Goal: Book appointment/travel/reservation

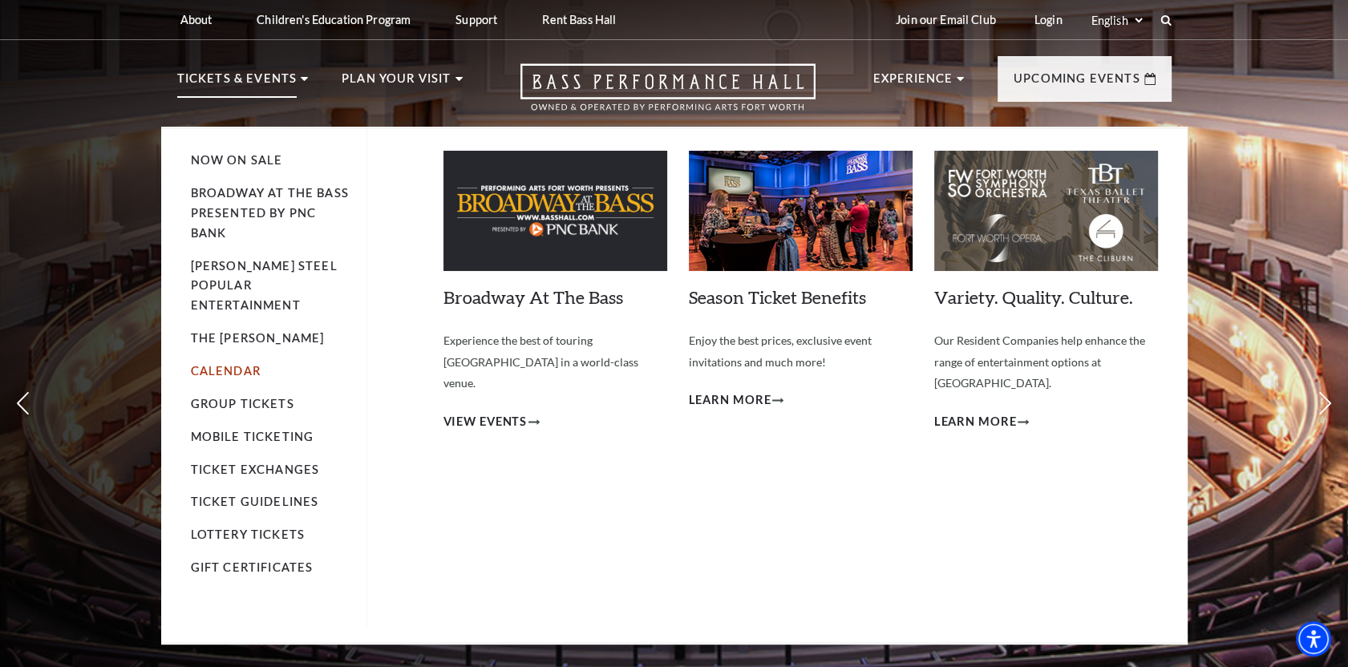
click at [228, 364] on link "Calendar" at bounding box center [226, 371] width 70 height 14
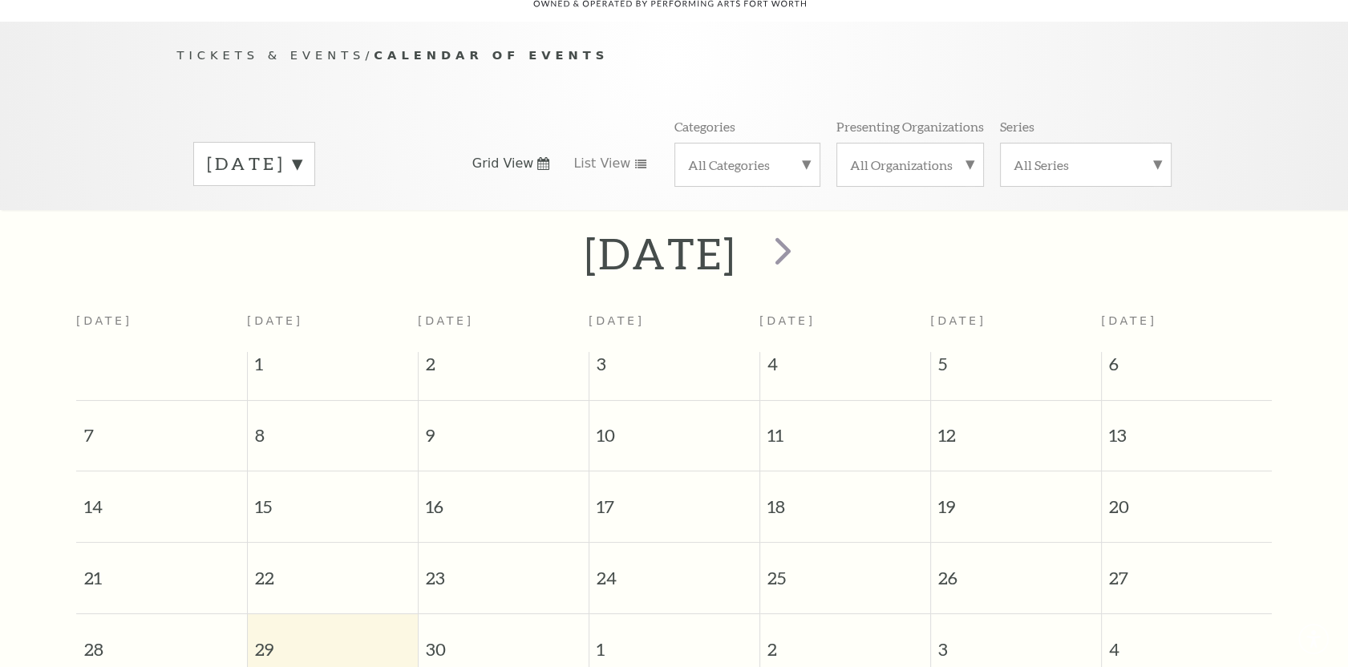
scroll to position [141, 0]
click at [806, 231] on span "next" at bounding box center [783, 250] width 46 height 46
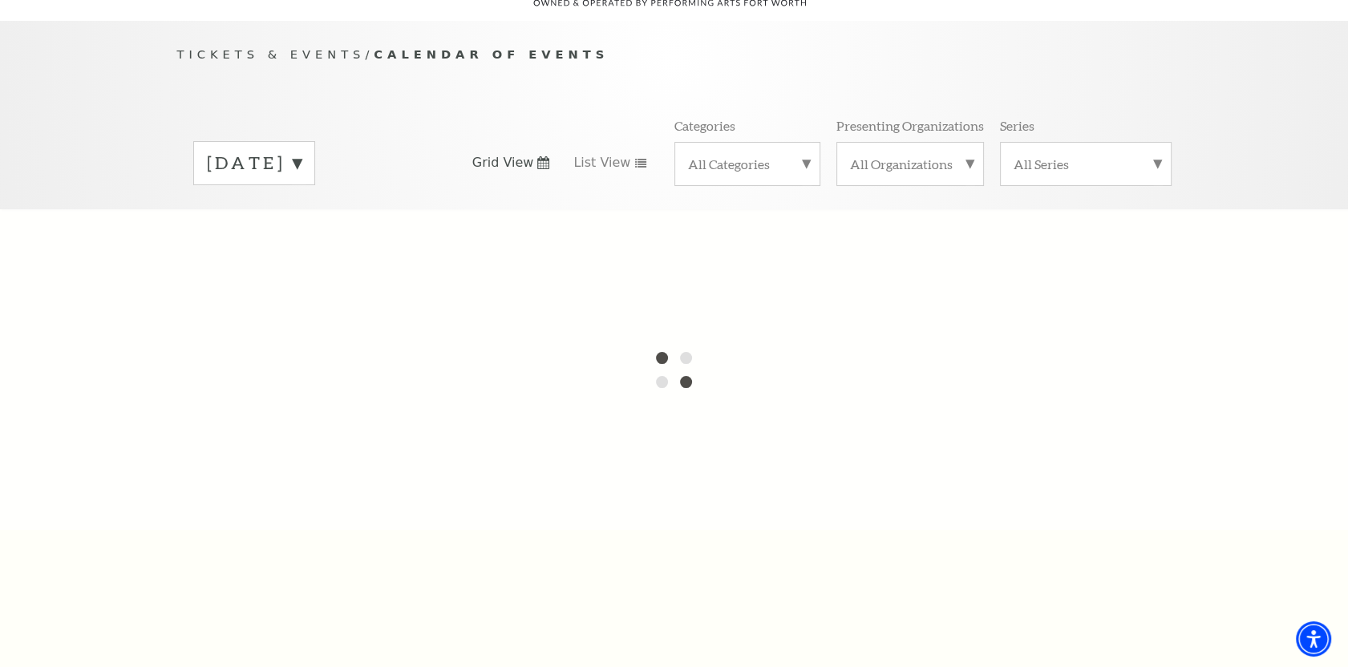
click at [302, 151] on label "September 2025" at bounding box center [254, 163] width 95 height 25
click at [356, 279] on div at bounding box center [674, 369] width 1348 height 321
click at [356, 280] on div at bounding box center [674, 369] width 1348 height 321
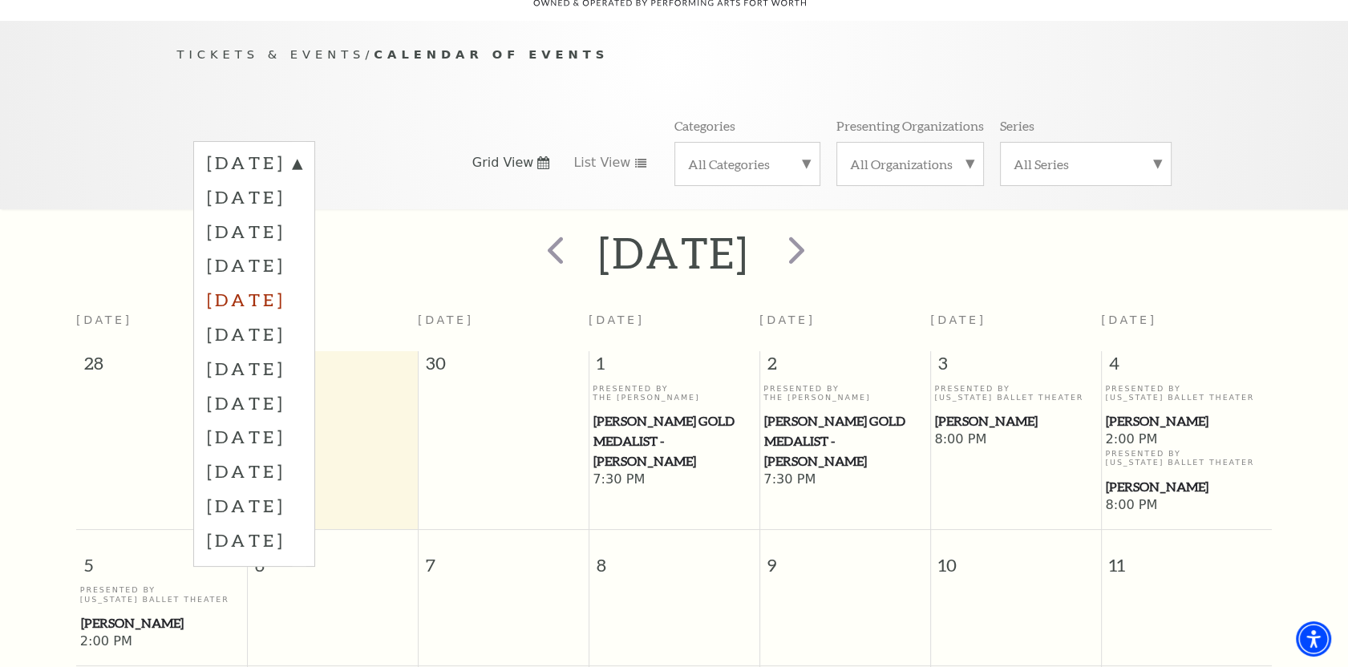
click at [302, 283] on label "January 2026" at bounding box center [254, 299] width 95 height 34
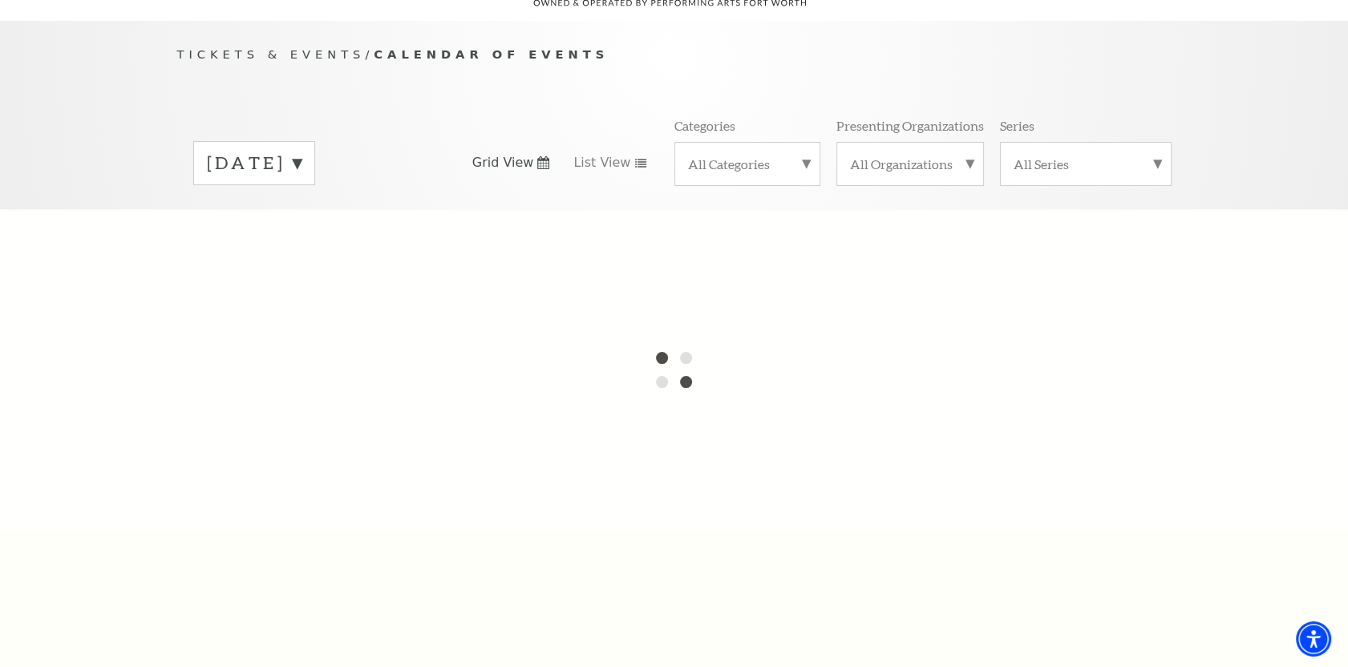
click at [302, 151] on label "October 2025" at bounding box center [254, 163] width 95 height 25
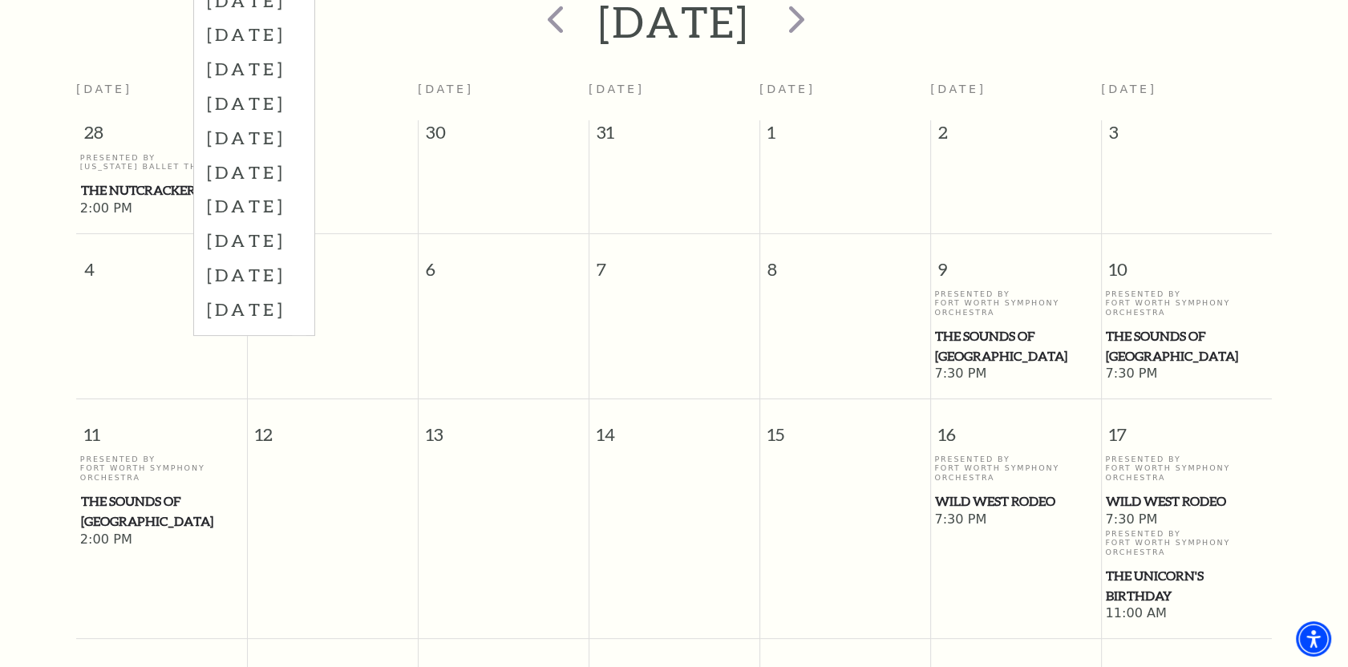
scroll to position [462, 0]
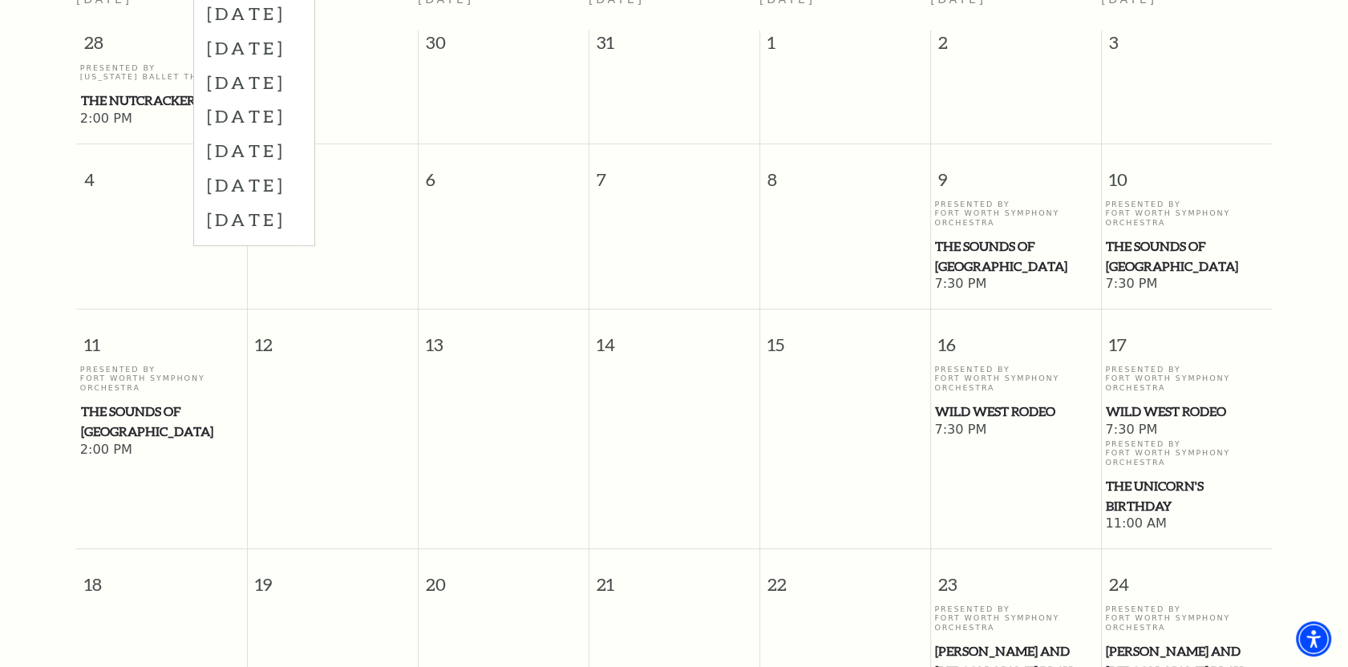
click at [994, 402] on span "Wild West Rodeo" at bounding box center [1015, 412] width 161 height 20
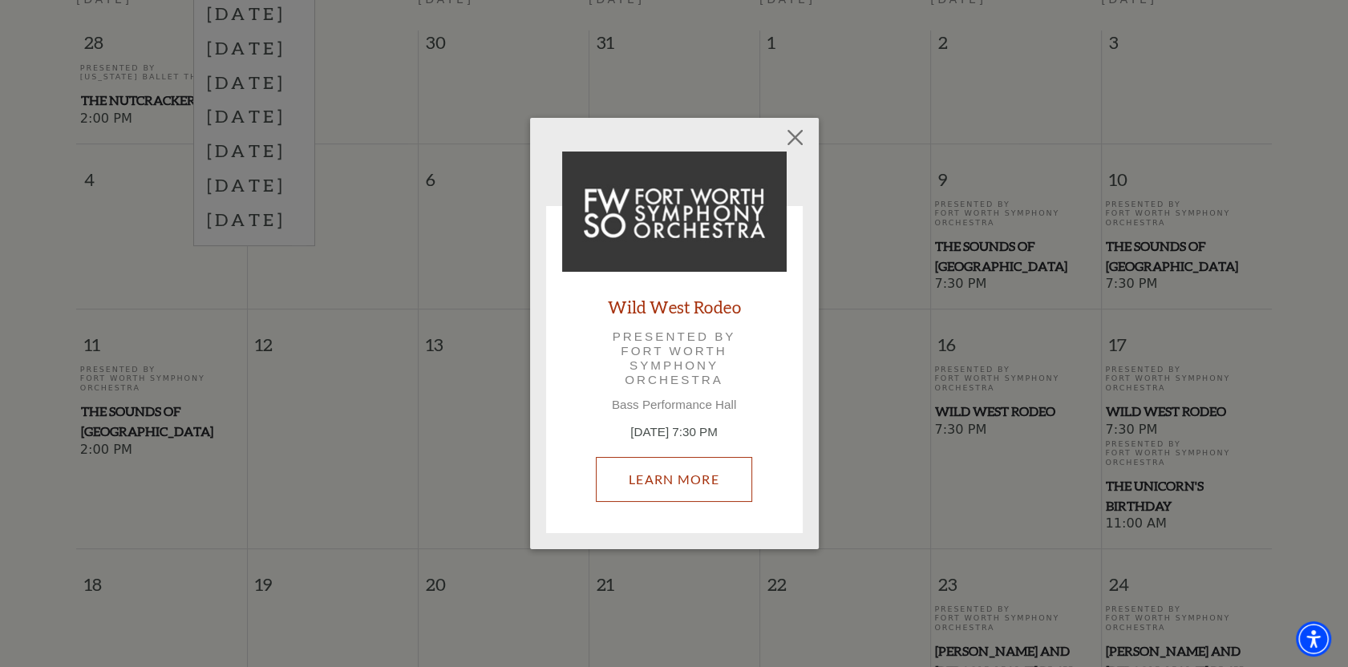
click at [692, 478] on link "Learn More" at bounding box center [674, 479] width 156 height 45
